Goal: Task Accomplishment & Management: Use online tool/utility

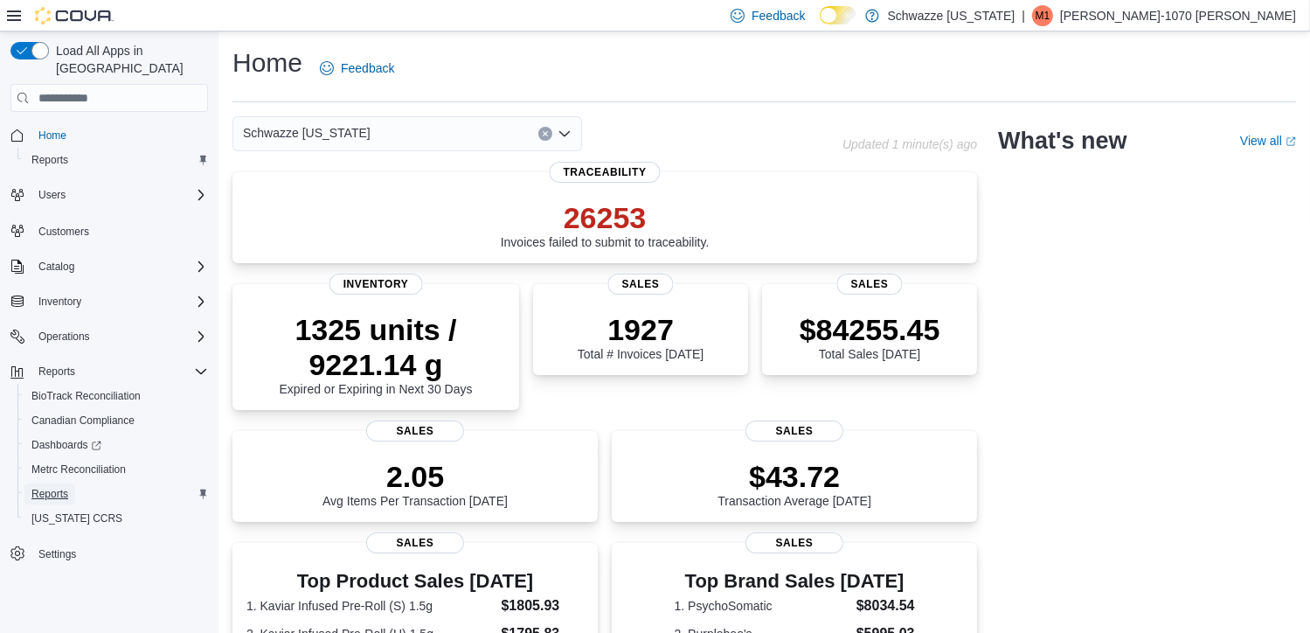
click at [59, 487] on span "Reports" at bounding box center [49, 494] width 37 height 14
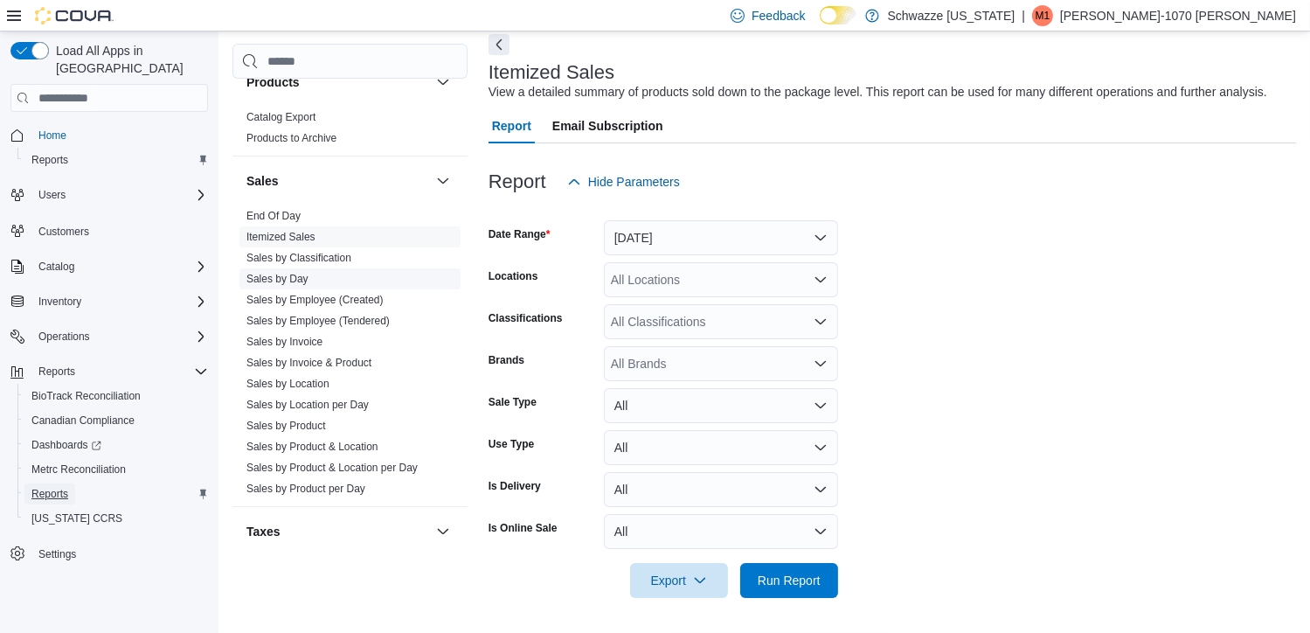
scroll to position [1111, 0]
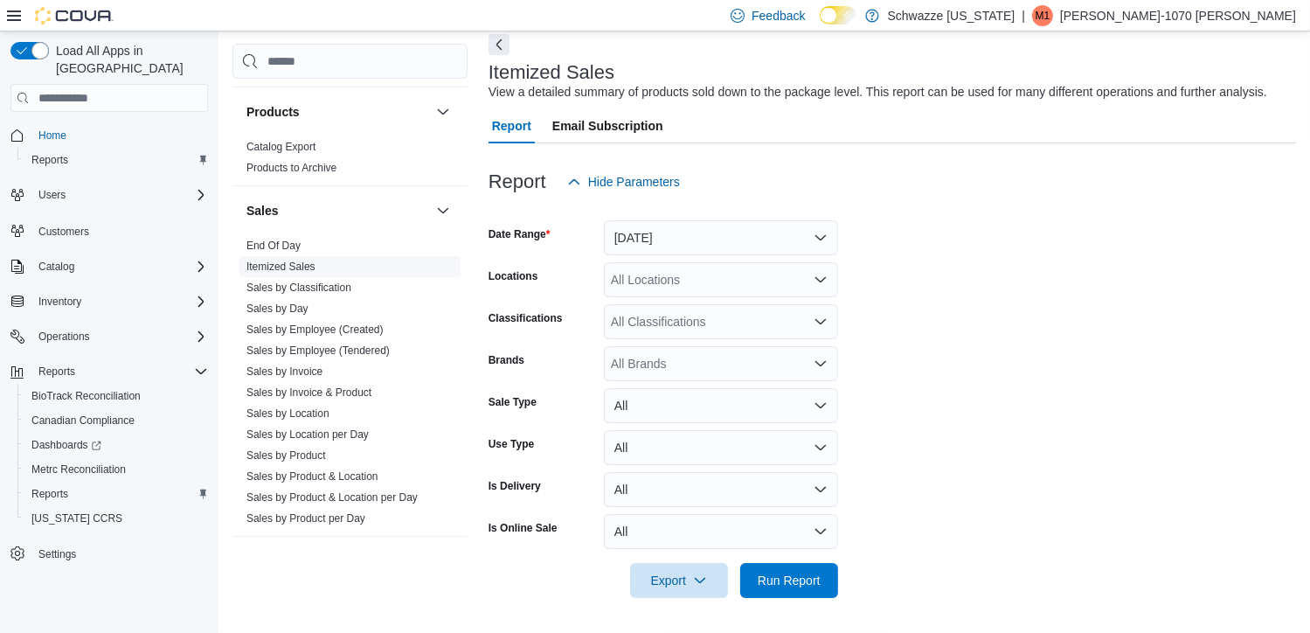
click at [295, 261] on link "Itemized Sales" at bounding box center [281, 267] width 69 height 12
click at [727, 240] on button "[DATE]" at bounding box center [721, 237] width 234 height 35
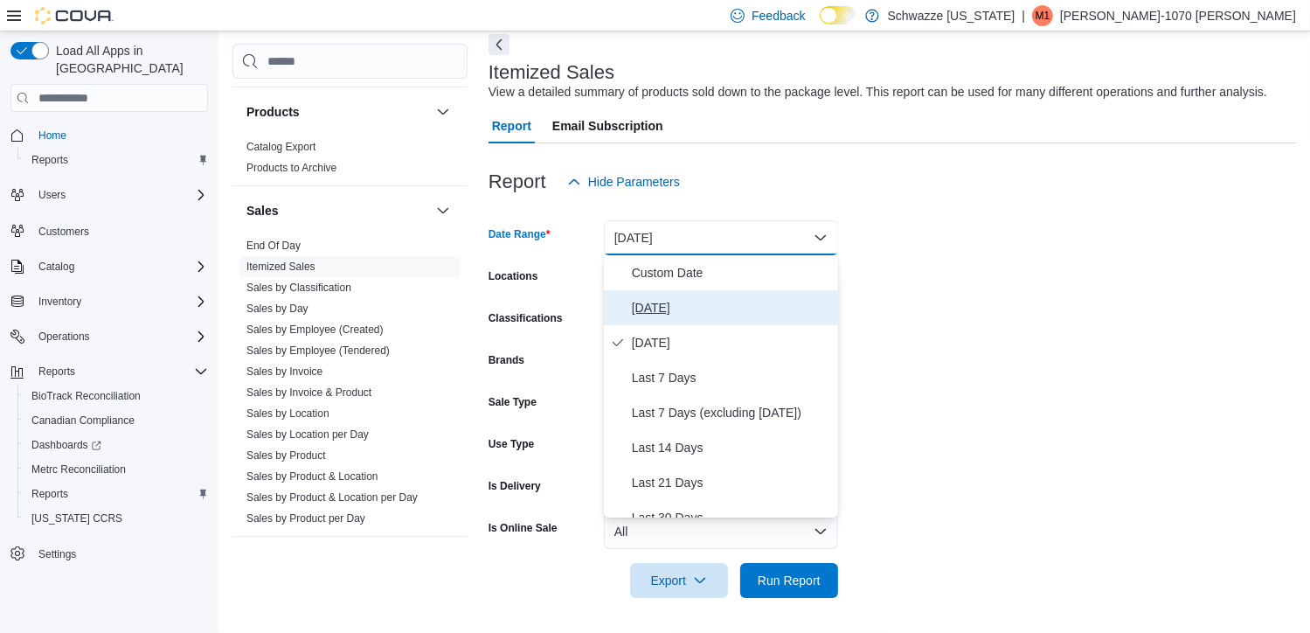
click at [657, 305] on span "[DATE]" at bounding box center [731, 307] width 199 height 21
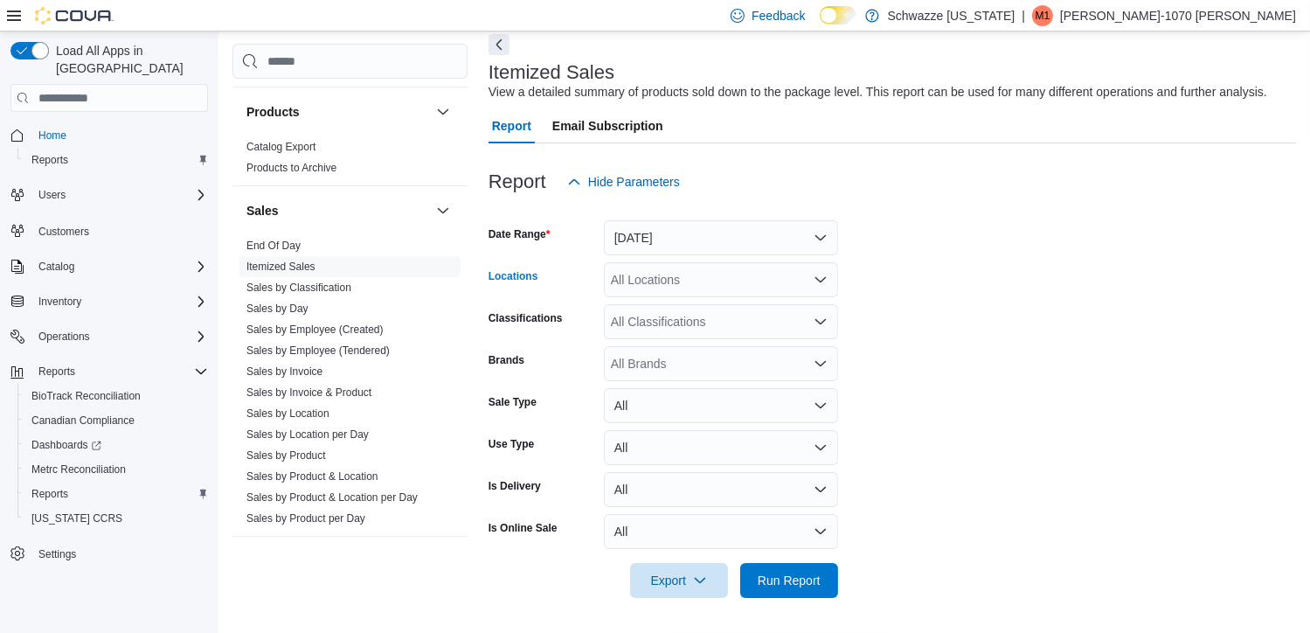
click at [685, 277] on div "All Locations" at bounding box center [721, 279] width 234 height 35
type input "***"
click at [708, 307] on span "RGO 1 Midtown" at bounding box center [693, 309] width 87 height 17
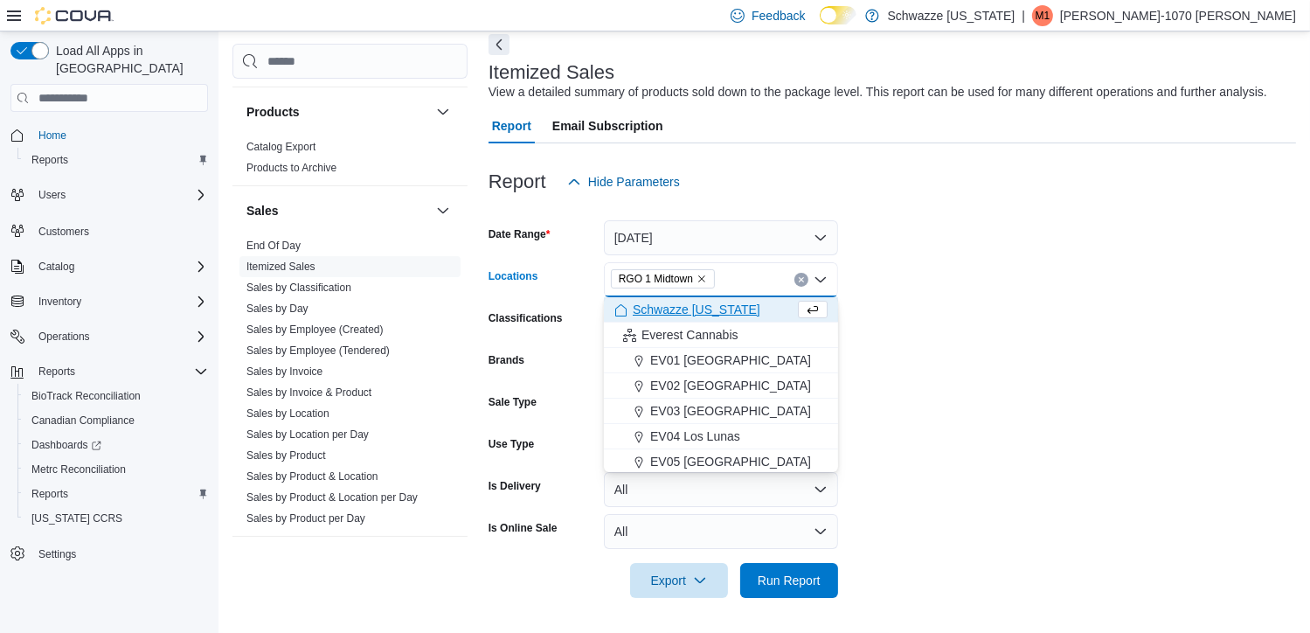
drag, startPoint x: 959, startPoint y: 287, endPoint x: 790, endPoint y: 316, distance: 171.2
click at [947, 289] on form "Date Range [DATE] Locations [GEOGRAPHIC_DATA] 1 Midtown Combo box. Selected. RG…" at bounding box center [893, 398] width 808 height 399
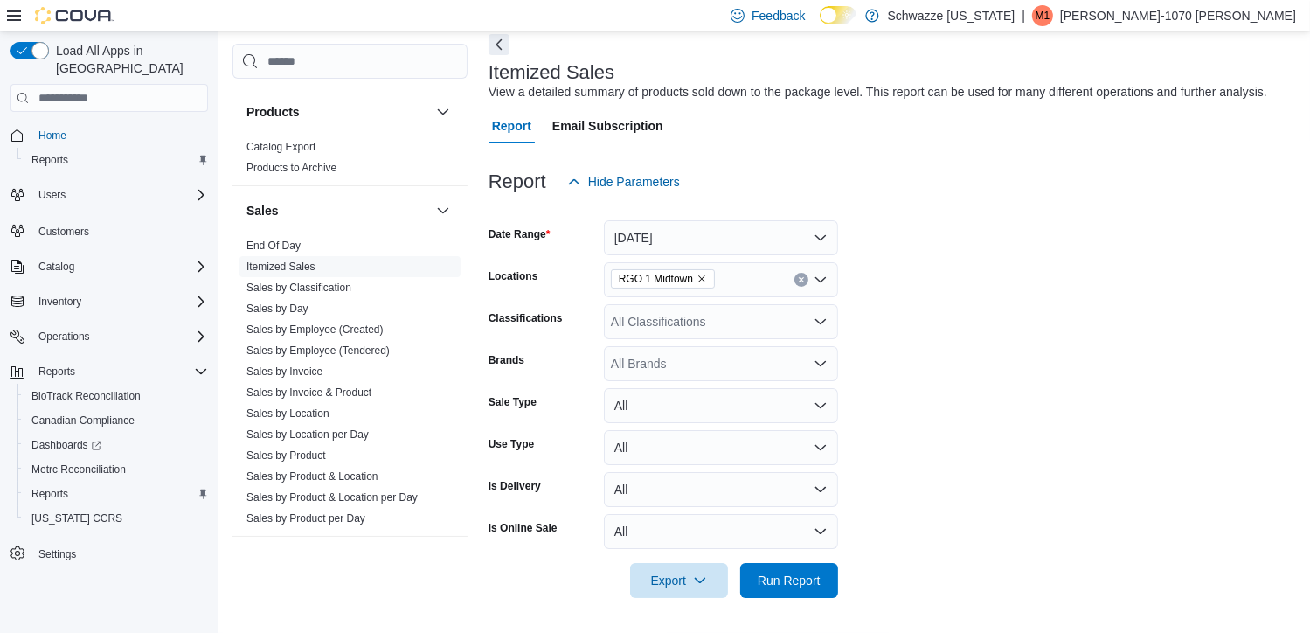
drag, startPoint x: 775, startPoint y: 323, endPoint x: 769, endPoint y: 309, distance: 14.5
click at [775, 321] on div "All Classifications" at bounding box center [721, 321] width 234 height 35
type input "***"
click at [717, 347] on span "The Doc's office" at bounding box center [685, 351] width 87 height 17
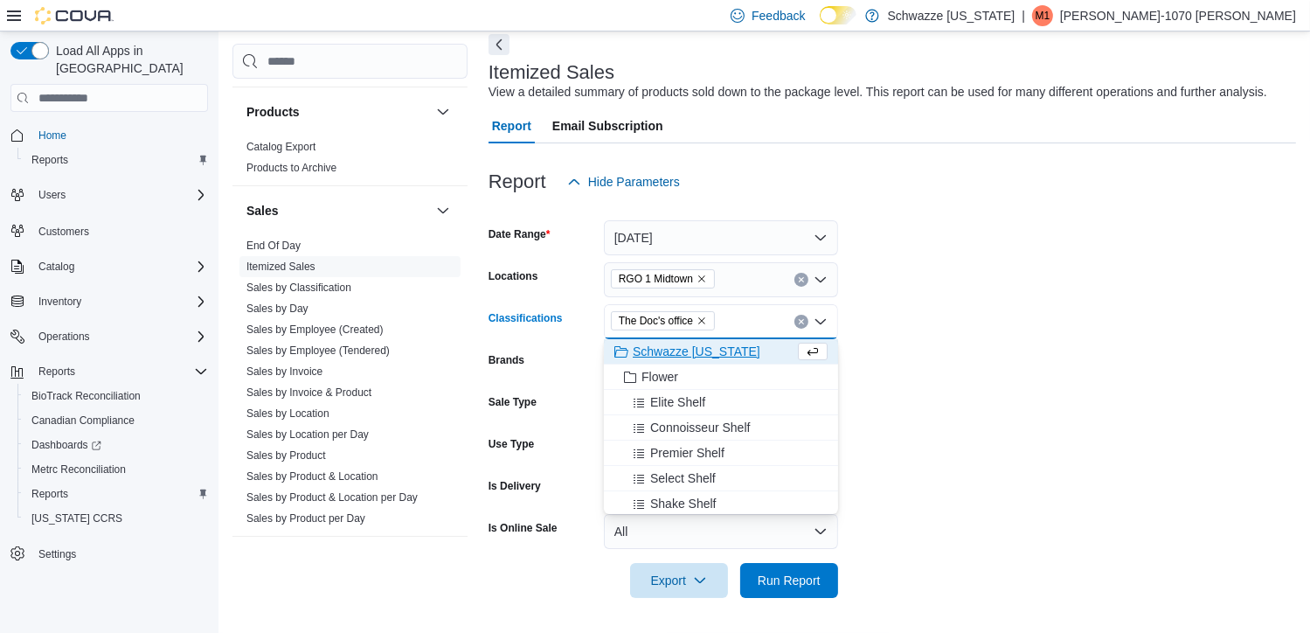
click at [904, 404] on form "Date Range [DATE] Locations RGO 1 Midtown Classifications The Doc's office Comb…" at bounding box center [893, 398] width 808 height 399
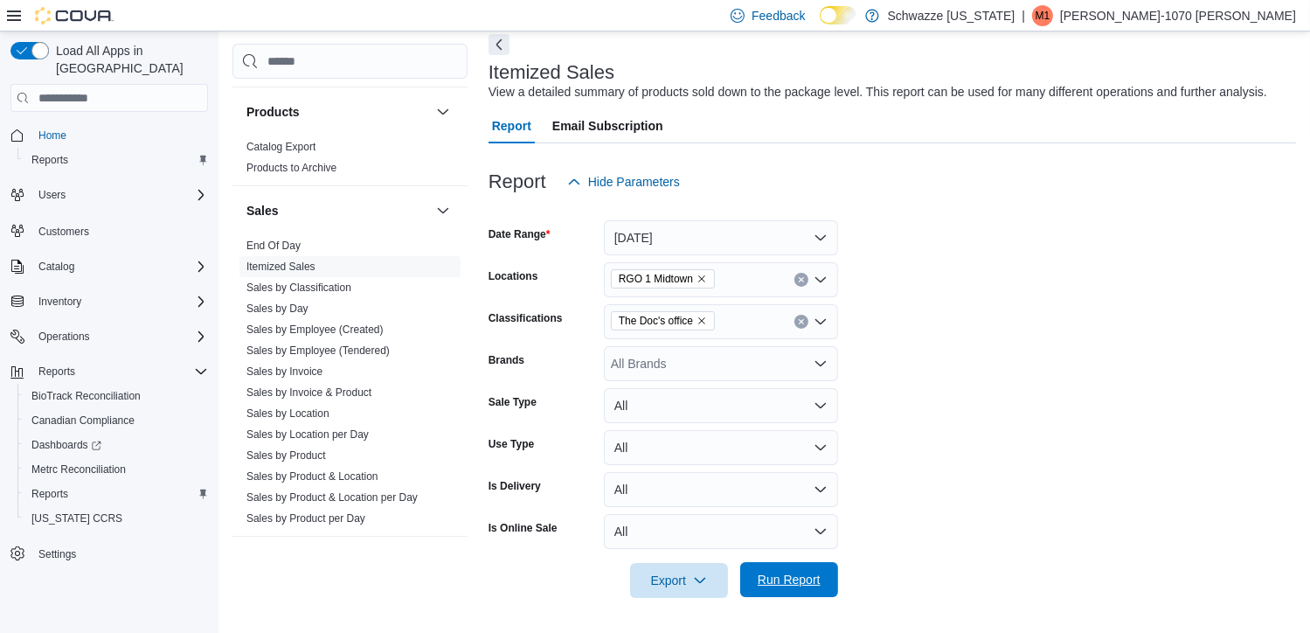
click at [793, 573] on span "Run Report" at bounding box center [789, 579] width 63 height 17
click at [661, 575] on span "Export" at bounding box center [679, 579] width 77 height 35
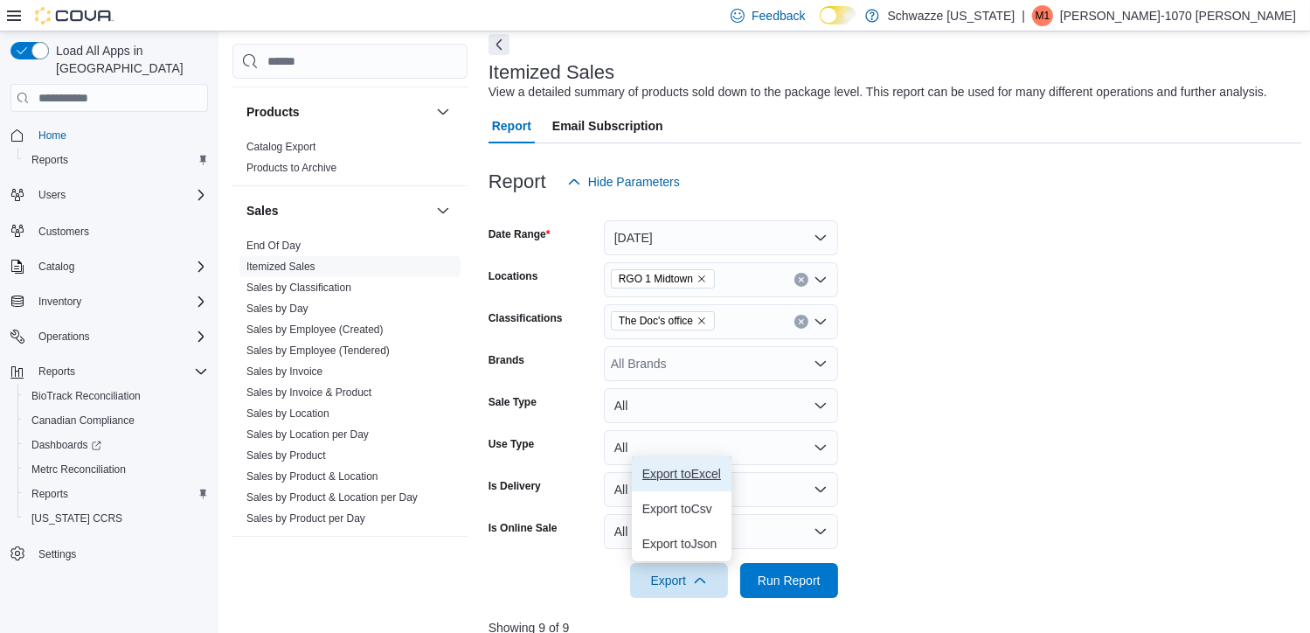
click at [691, 467] on span "Export to Excel" at bounding box center [682, 474] width 79 height 14
click at [1259, 20] on p "[PERSON_NAME]-1070 [PERSON_NAME]" at bounding box center [1178, 15] width 236 height 21
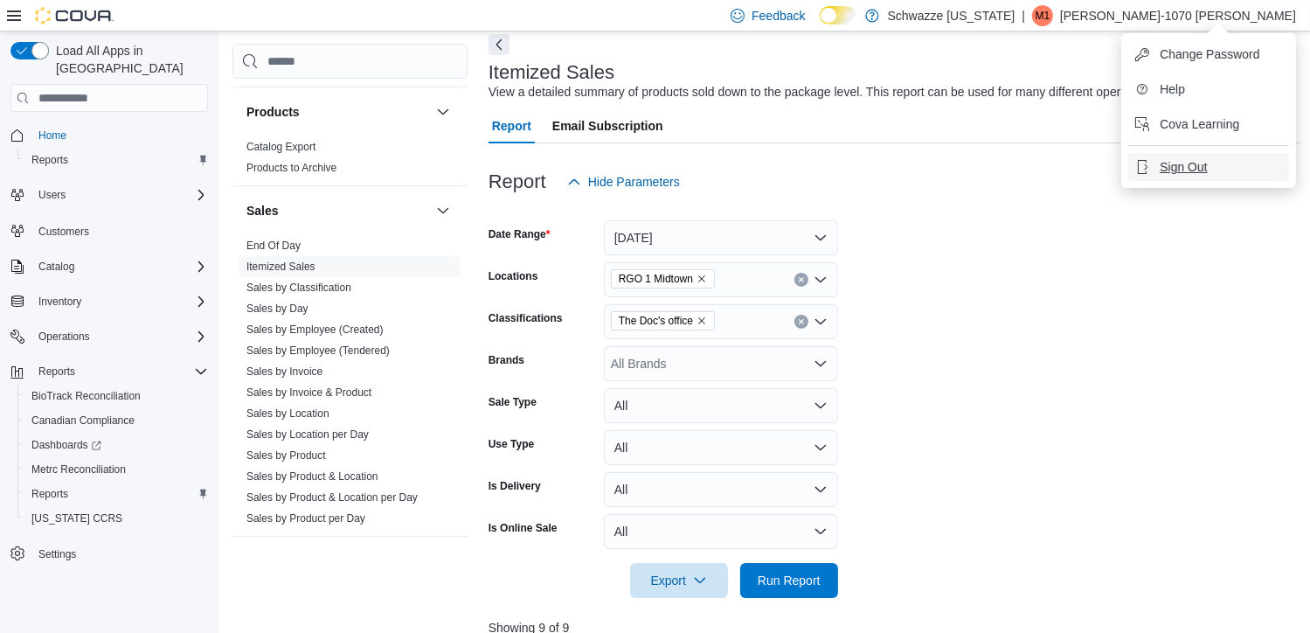
click at [1205, 166] on span "Sign Out" at bounding box center [1183, 166] width 47 height 17
